Goal: Task Accomplishment & Management: Use online tool/utility

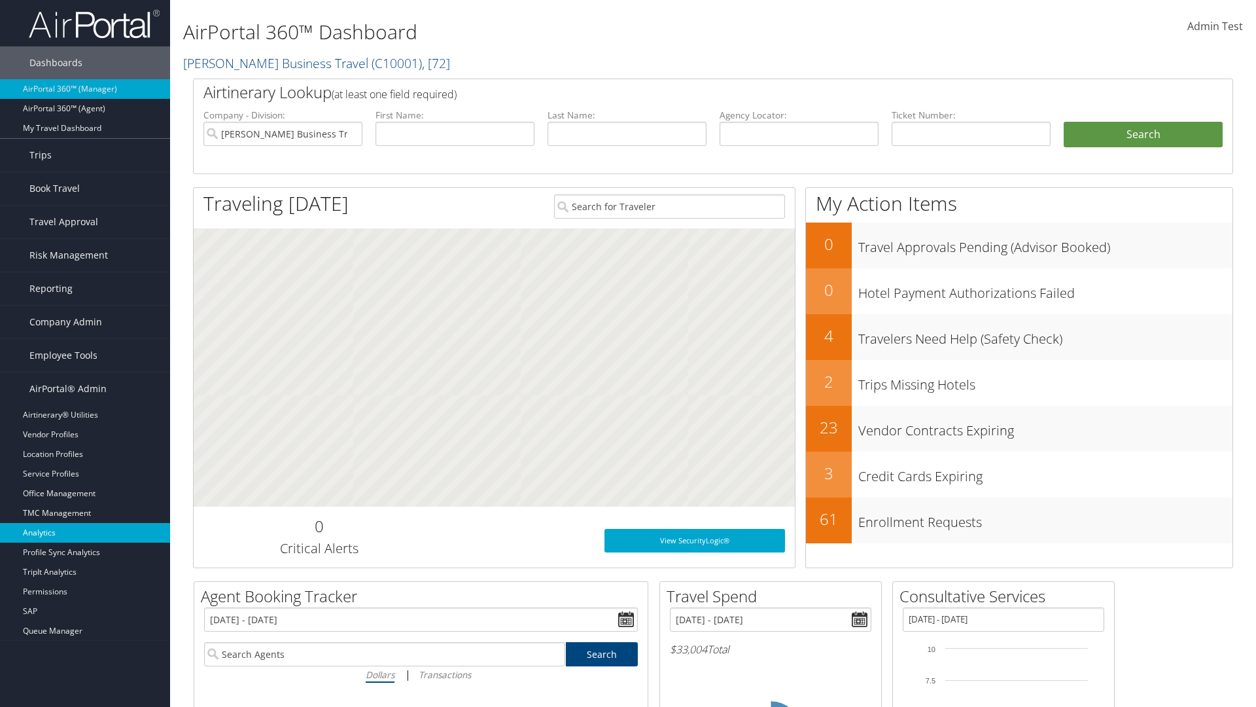
click at [85, 533] on link "Analytics" at bounding box center [85, 533] width 170 height 20
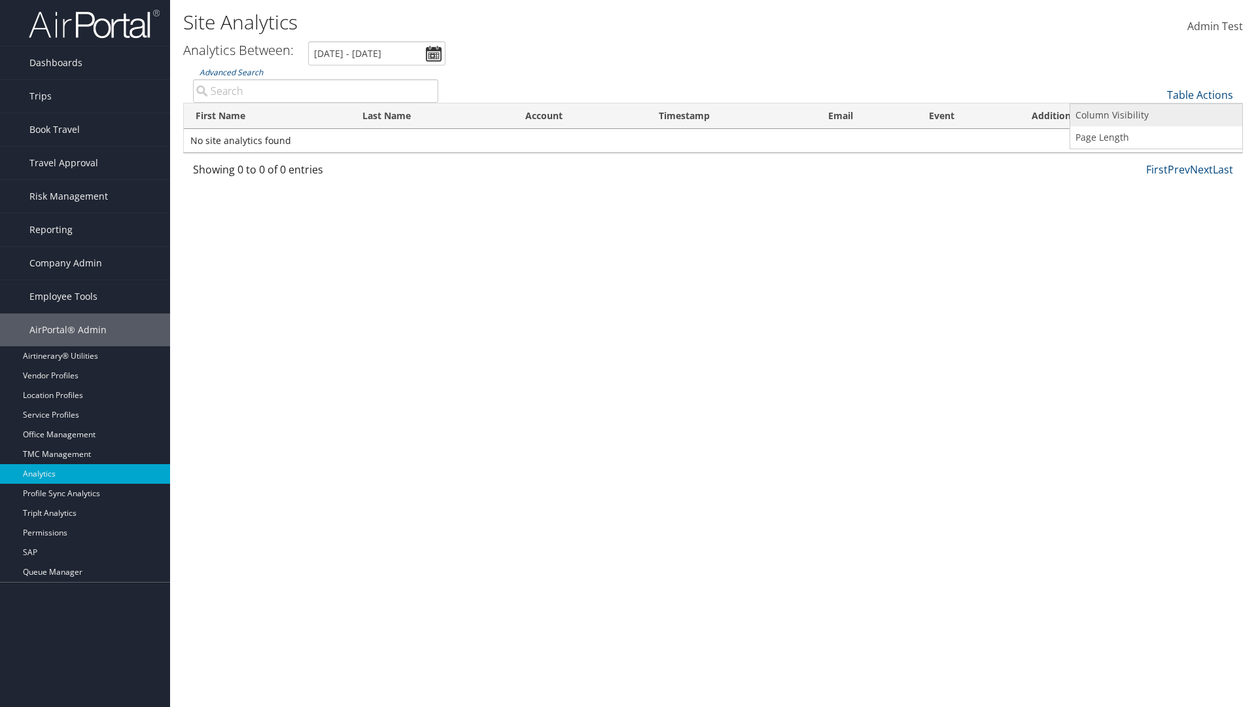
click at [1156, 115] on link "Column Visibility" at bounding box center [1157, 115] width 172 height 22
click at [1156, 116] on link "First Name" at bounding box center [1157, 116] width 172 height 22
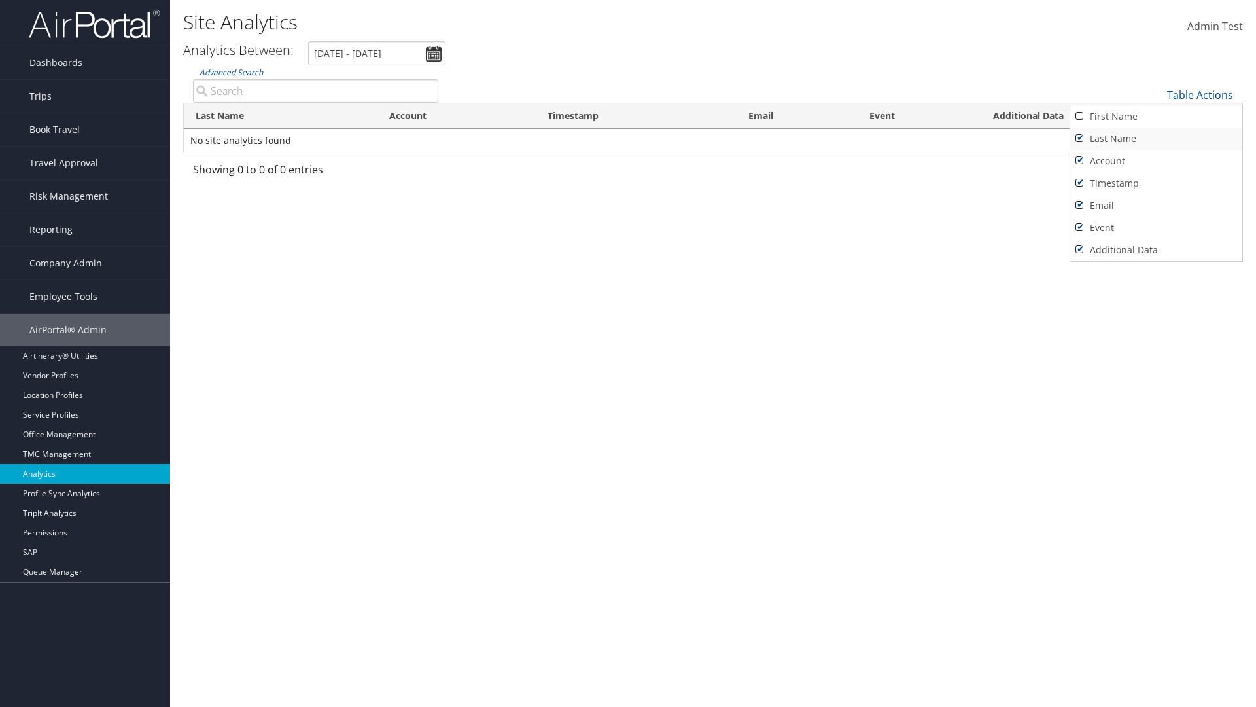
click at [1156, 139] on link "Last Name" at bounding box center [1157, 139] width 172 height 22
click at [1156, 161] on link "Account" at bounding box center [1157, 161] width 172 height 22
click at [1156, 183] on link "Timestamp" at bounding box center [1157, 183] width 172 height 22
click at [1156, 205] on link "Email" at bounding box center [1157, 205] width 172 height 22
click at [1156, 228] on link "Event" at bounding box center [1157, 228] width 172 height 22
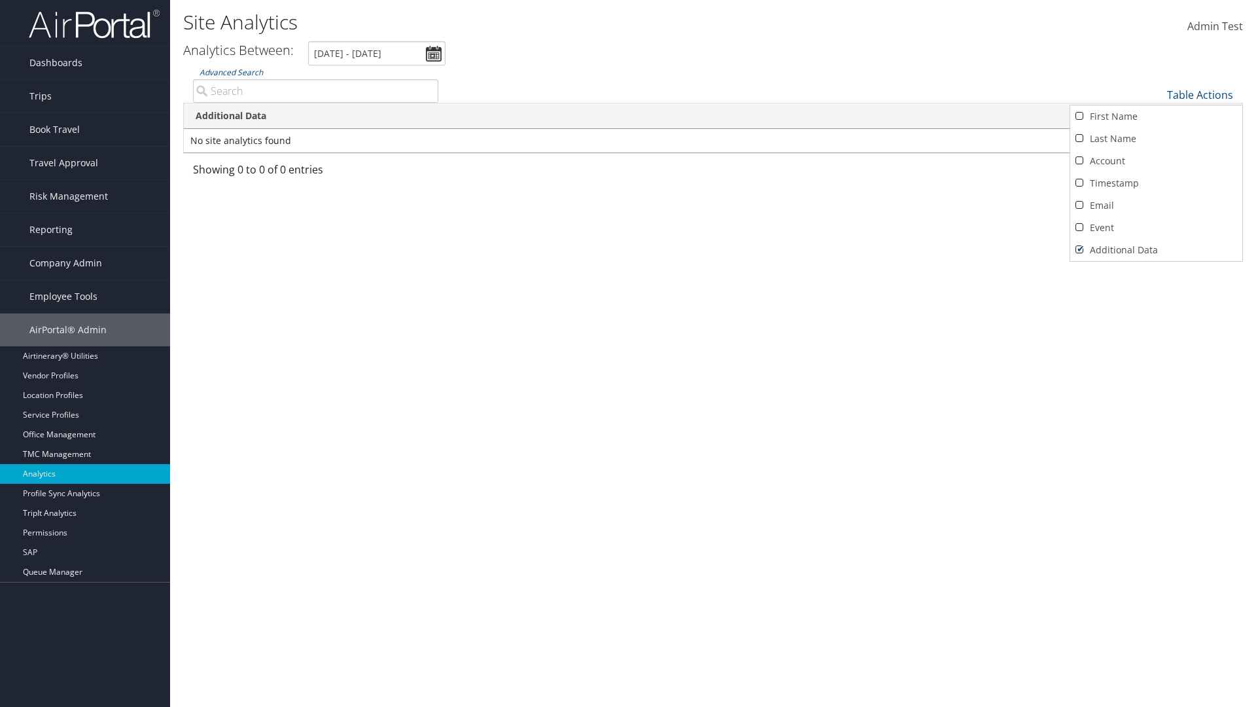
click at [1156, 250] on link "Additional Data" at bounding box center [1157, 250] width 172 height 22
click at [628, 353] on div at bounding box center [628, 353] width 1256 height 707
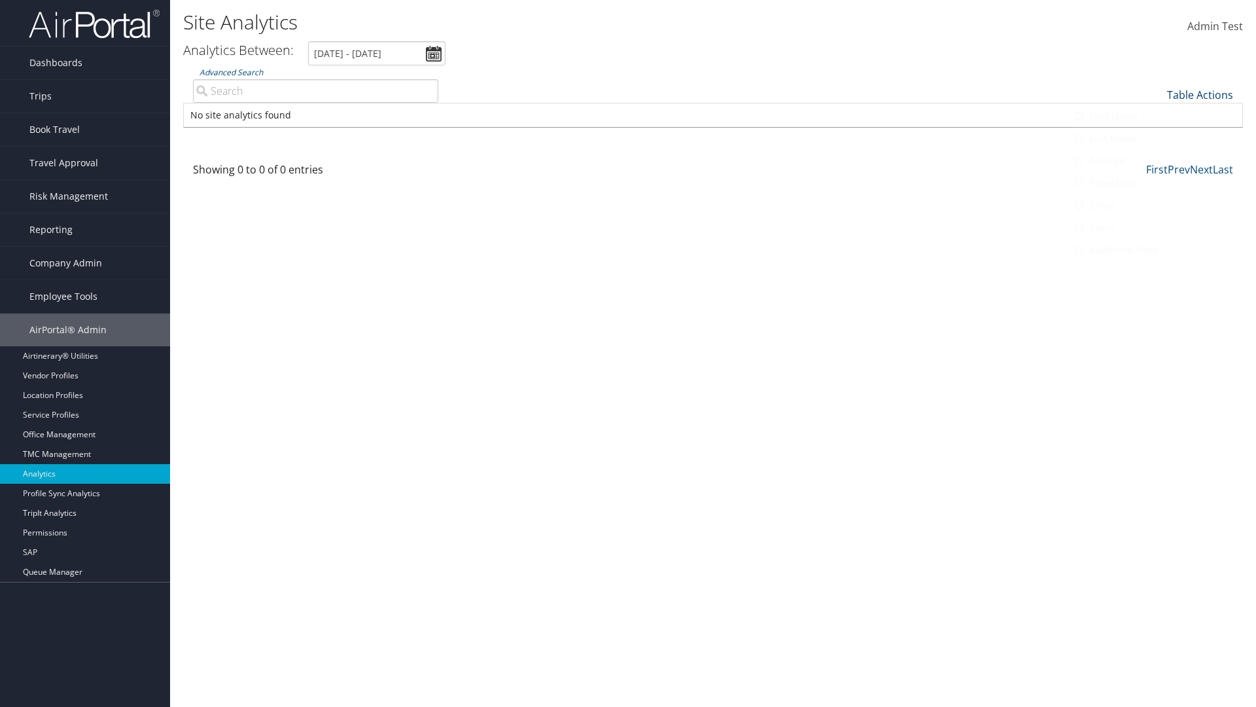
click at [1200, 95] on link "Table Actions" at bounding box center [1200, 95] width 66 height 14
click at [1156, 116] on link "First Name" at bounding box center [1157, 116] width 172 height 22
click at [1156, 139] on link "Last Name" at bounding box center [1157, 139] width 172 height 22
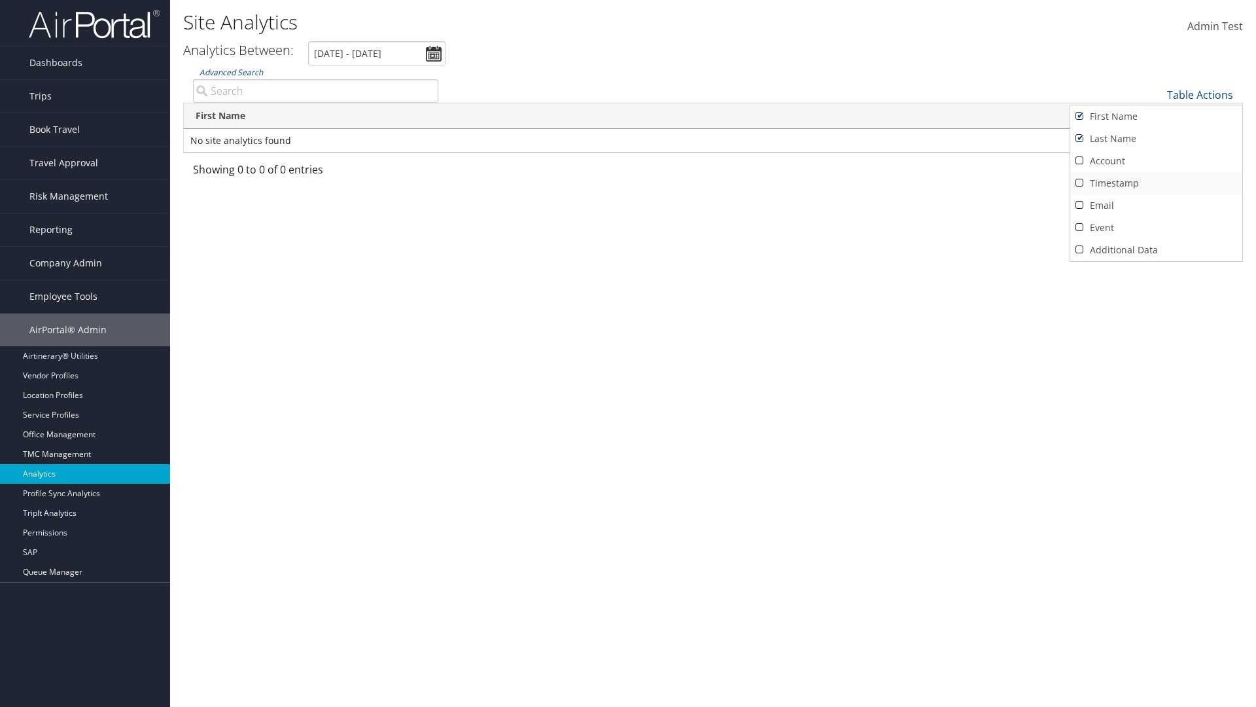
click at [1156, 161] on link "Account" at bounding box center [1157, 161] width 172 height 22
click at [1156, 183] on link "Timestamp" at bounding box center [1157, 183] width 172 height 22
click at [1156, 205] on link "Email" at bounding box center [1157, 205] width 172 height 22
click at [1156, 228] on link "Event" at bounding box center [1157, 228] width 172 height 22
click at [1156, 250] on link "Additional Data" at bounding box center [1157, 250] width 172 height 22
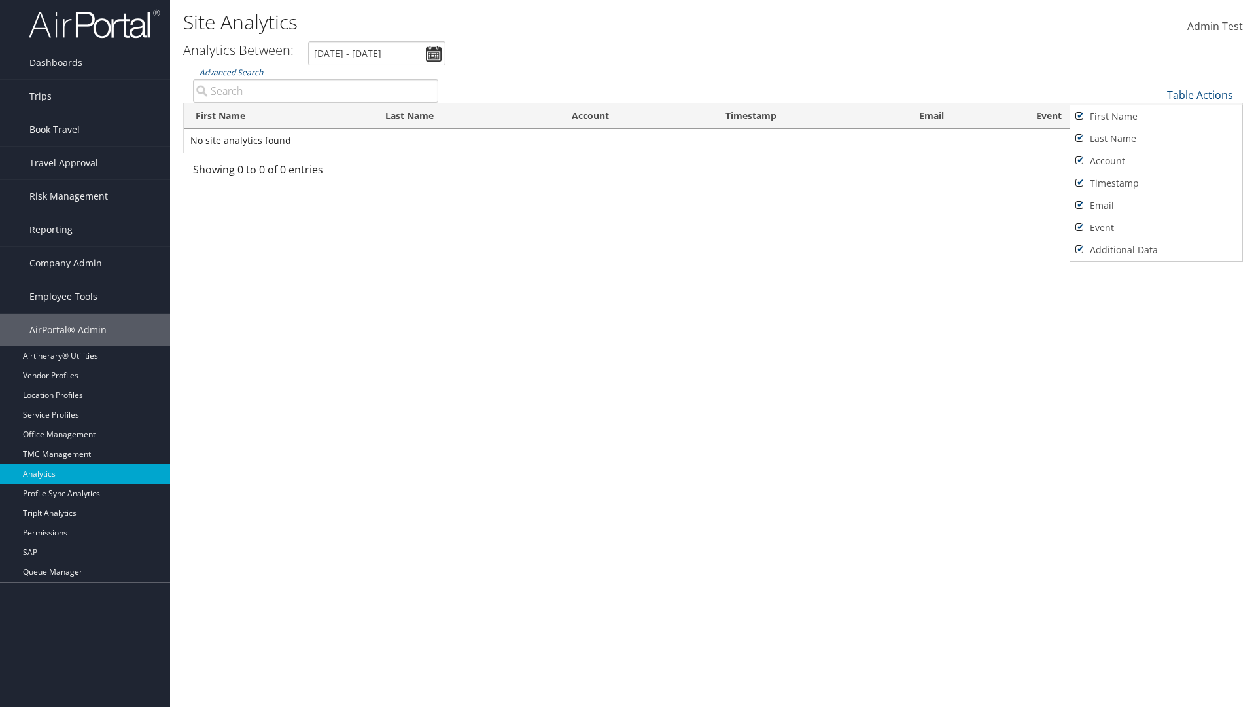
click at [628, 353] on div at bounding box center [628, 353] width 1256 height 707
click at [1200, 95] on link "Table Actions" at bounding box center [1200, 95] width 66 height 14
click at [1156, 139] on link "25" at bounding box center [1157, 139] width 172 height 22
click at [1200, 95] on link "Table Actions" at bounding box center [1200, 95] width 66 height 14
click at [1156, 161] on link "50" at bounding box center [1157, 161] width 172 height 22
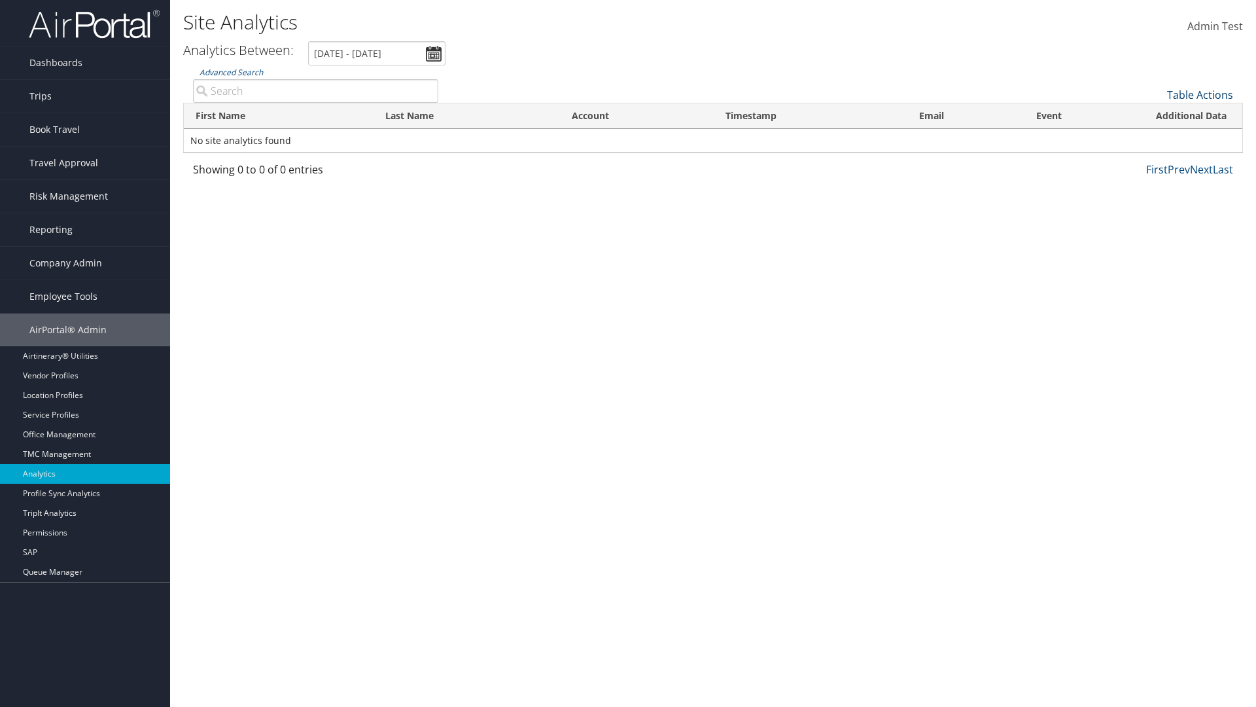
click at [1200, 95] on link "Table Actions" at bounding box center [1200, 95] width 66 height 14
click at [279, 116] on th "First Name" at bounding box center [279, 116] width 190 height 26
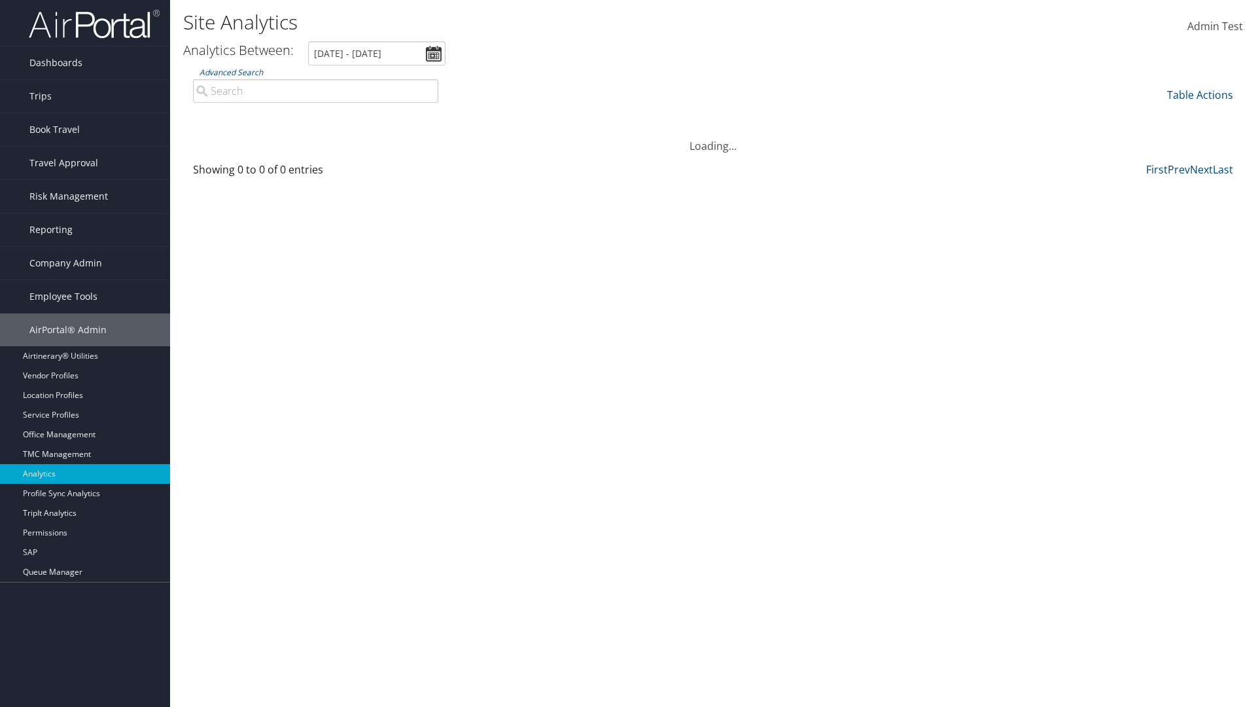
click at [279, 116] on th "First Name" at bounding box center [279, 116] width 190 height 26
click at [467, 116] on th "Last Name" at bounding box center [467, 116] width 186 height 26
